Goal: Task Accomplishment & Management: Complete application form

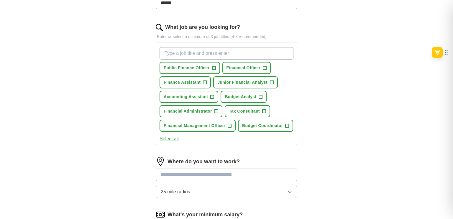
scroll to position [180, 0]
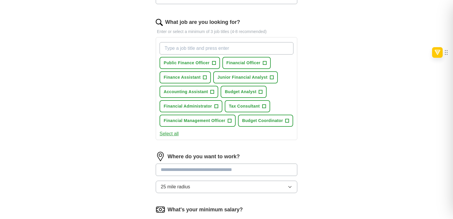
click at [173, 132] on button "Select all" at bounding box center [168, 133] width 19 height 7
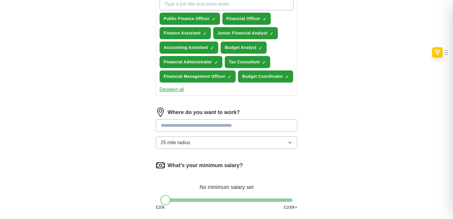
scroll to position [229, 0]
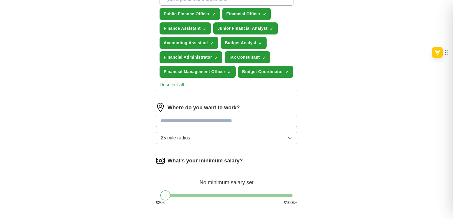
click at [200, 194] on div at bounding box center [226, 196] width 132 height 4
click at [185, 194] on div at bounding box center [226, 196] width 132 height 4
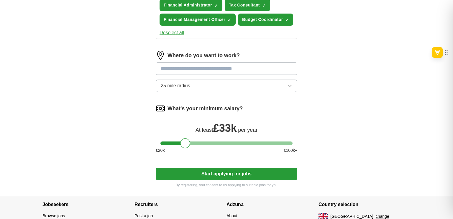
scroll to position [281, 0]
click at [199, 175] on button "Start applying for jobs" at bounding box center [226, 173] width 141 height 12
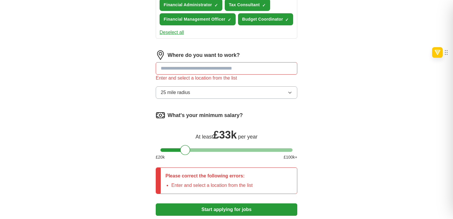
click at [199, 70] on input at bounding box center [226, 68] width 141 height 12
type input "******"
click at [304, 85] on div "Let ApplyIQ do the hard work of searching and applying for jobs. Just tell us w…" at bounding box center [226, 1] width 189 height 462
click at [272, 67] on input "******" at bounding box center [226, 68] width 141 height 12
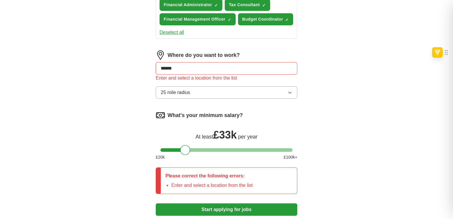
click at [272, 67] on input "******" at bounding box center [226, 68] width 141 height 12
type input "*****"
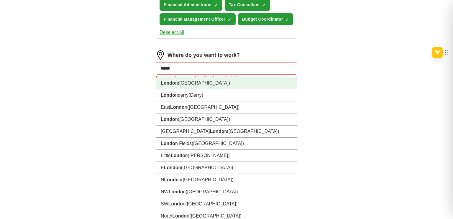
click at [261, 79] on li "Londo n ([GEOGRAPHIC_DATA])" at bounding box center [226, 83] width 141 height 12
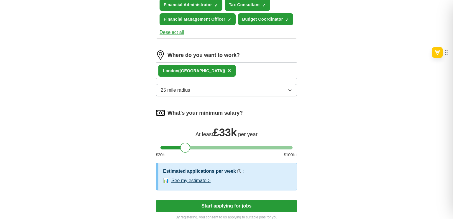
click at [205, 179] on button "See my estimate >" at bounding box center [190, 180] width 39 height 7
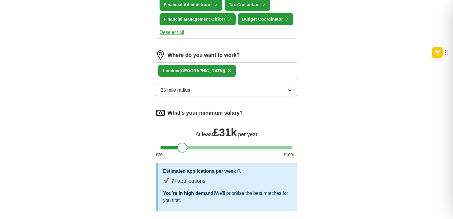
drag, startPoint x: 183, startPoint y: 144, endPoint x: 179, endPoint y: 144, distance: 4.1
click at [179, 144] on div at bounding box center [182, 148] width 10 height 10
click at [187, 146] on div at bounding box center [226, 148] width 132 height 4
click at [178, 146] on div at bounding box center [226, 148] width 132 height 4
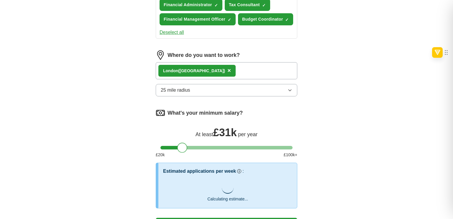
drag, startPoint x: 179, startPoint y: 145, endPoint x: 184, endPoint y: 146, distance: 5.5
click at [184, 146] on div at bounding box center [182, 148] width 10 height 10
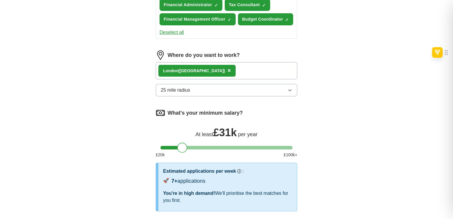
click at [169, 146] on div at bounding box center [226, 148] width 132 height 4
click at [179, 146] on div at bounding box center [226, 148] width 132 height 4
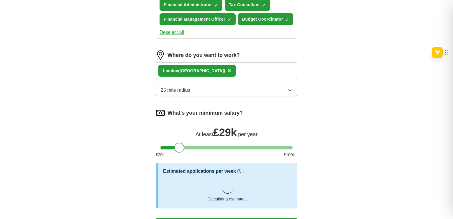
click at [184, 146] on div at bounding box center [226, 148] width 132 height 4
drag, startPoint x: 185, startPoint y: 145, endPoint x: 182, endPoint y: 145, distance: 3.5
click at [182, 145] on div at bounding box center [181, 148] width 10 height 10
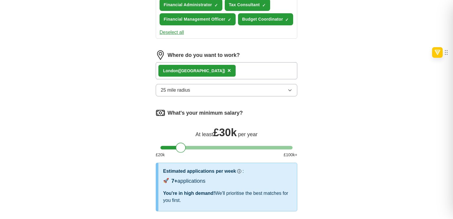
click at [211, 70] on div "Londo n ([GEOGRAPHIC_DATA]) ×" at bounding box center [226, 70] width 141 height 17
click at [210, 69] on div "Londo n ([GEOGRAPHIC_DATA]) ×" at bounding box center [226, 70] width 141 height 17
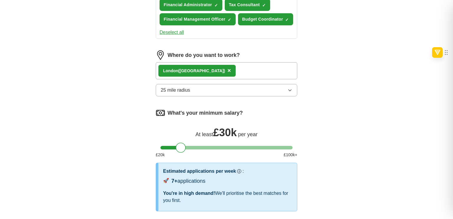
click at [216, 85] on button "25 mile radius" at bounding box center [226, 90] width 141 height 12
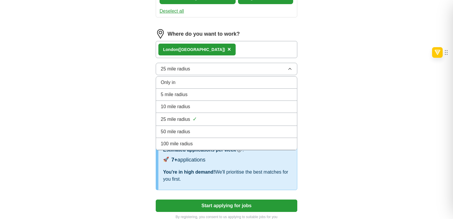
scroll to position [311, 0]
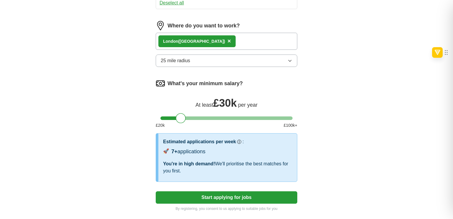
click at [246, 44] on div "Londo n ([GEOGRAPHIC_DATA]) ×" at bounding box center [226, 41] width 141 height 17
click at [194, 41] on div "Londo n ([GEOGRAPHIC_DATA]) ×" at bounding box center [196, 41] width 77 height 12
click at [227, 39] on span "×" at bounding box center [229, 41] width 4 height 6
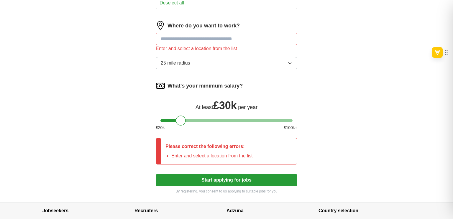
click at [192, 39] on input at bounding box center [226, 39] width 141 height 12
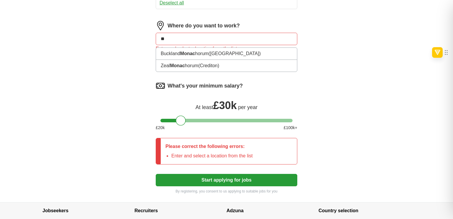
type input "*"
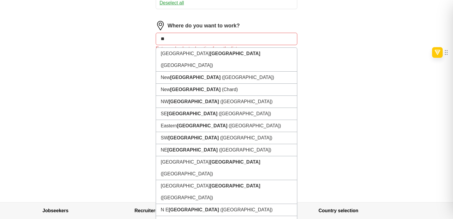
type input "*"
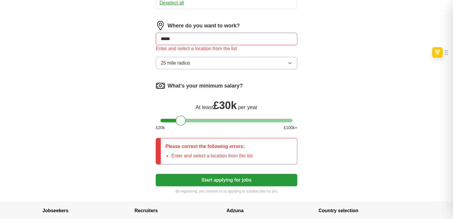
type input "******"
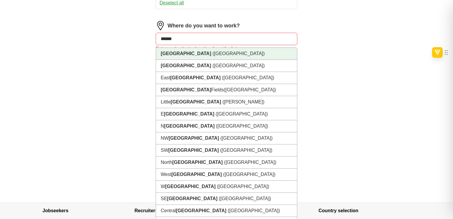
click at [191, 54] on li "[GEOGRAPHIC_DATA] ([GEOGRAPHIC_DATA])" at bounding box center [226, 54] width 141 height 12
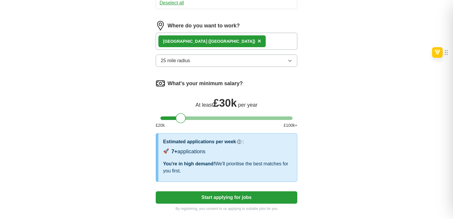
click at [195, 56] on button "25 mile radius" at bounding box center [226, 61] width 141 height 12
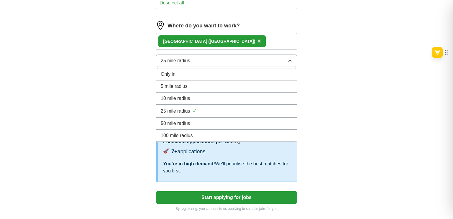
click at [196, 71] on div "Only in" at bounding box center [226, 74] width 131 height 7
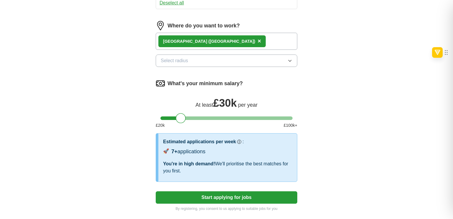
click at [214, 40] on div "[GEOGRAPHIC_DATA] ([GEOGRAPHIC_DATA]) ×" at bounding box center [226, 41] width 141 height 17
click at [217, 41] on div "[GEOGRAPHIC_DATA] ([GEOGRAPHIC_DATA]) ×" at bounding box center [226, 41] width 141 height 17
click at [270, 198] on button "Start applying for jobs" at bounding box center [226, 197] width 141 height 12
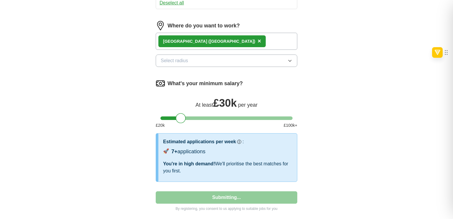
select select "**"
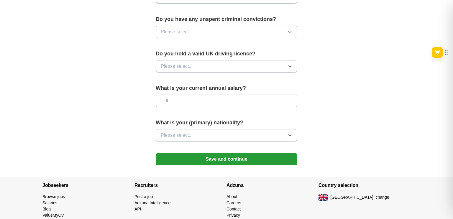
scroll to position [391, 0]
